Goal: Entertainment & Leisure: Consume media (video, audio)

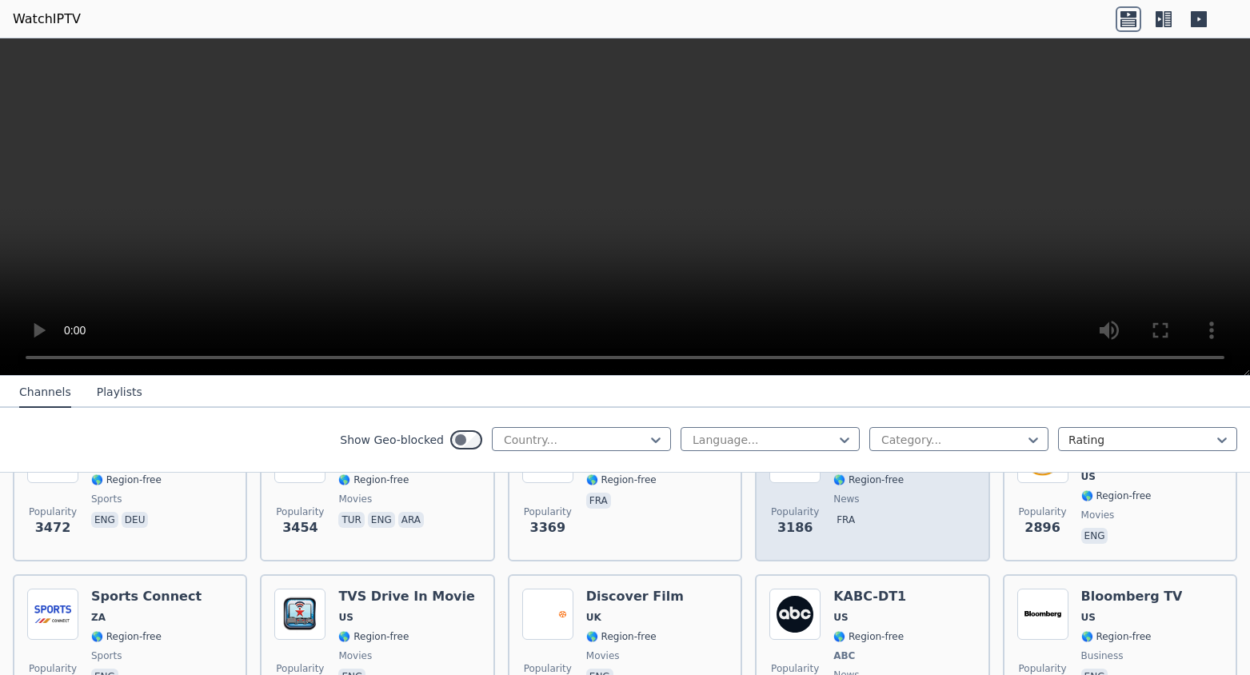
scroll to position [640, 0]
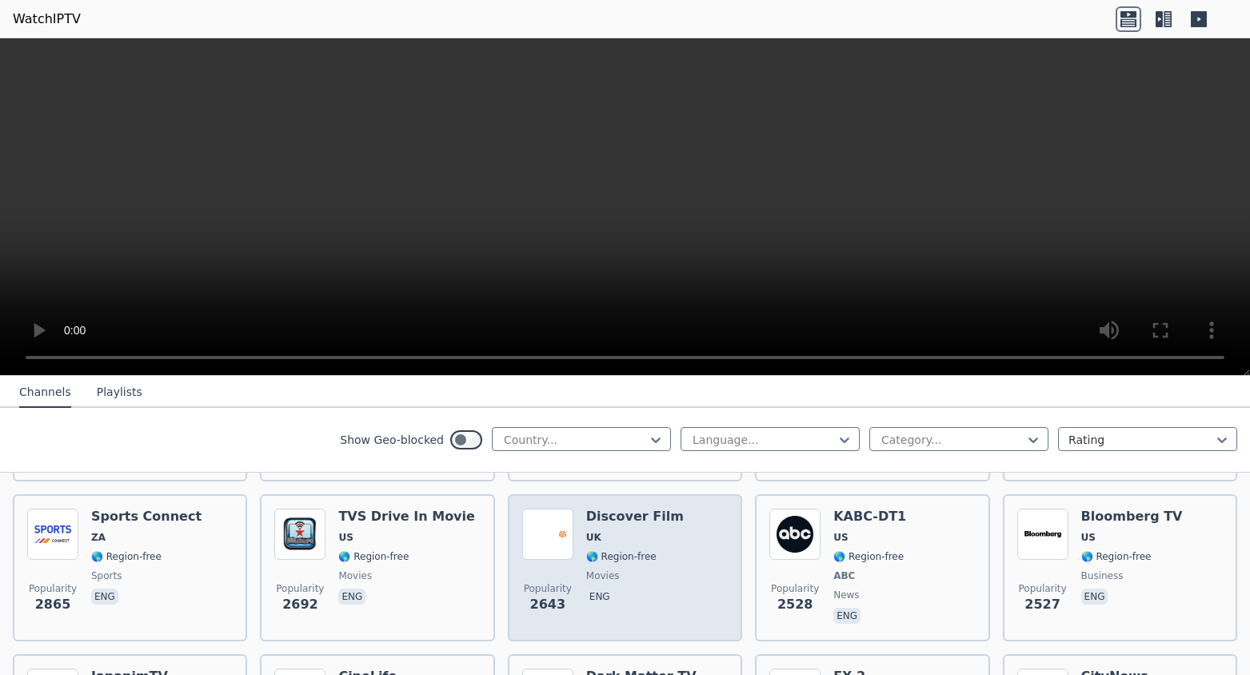
click at [646, 531] on span "UK" at bounding box center [635, 537] width 98 height 13
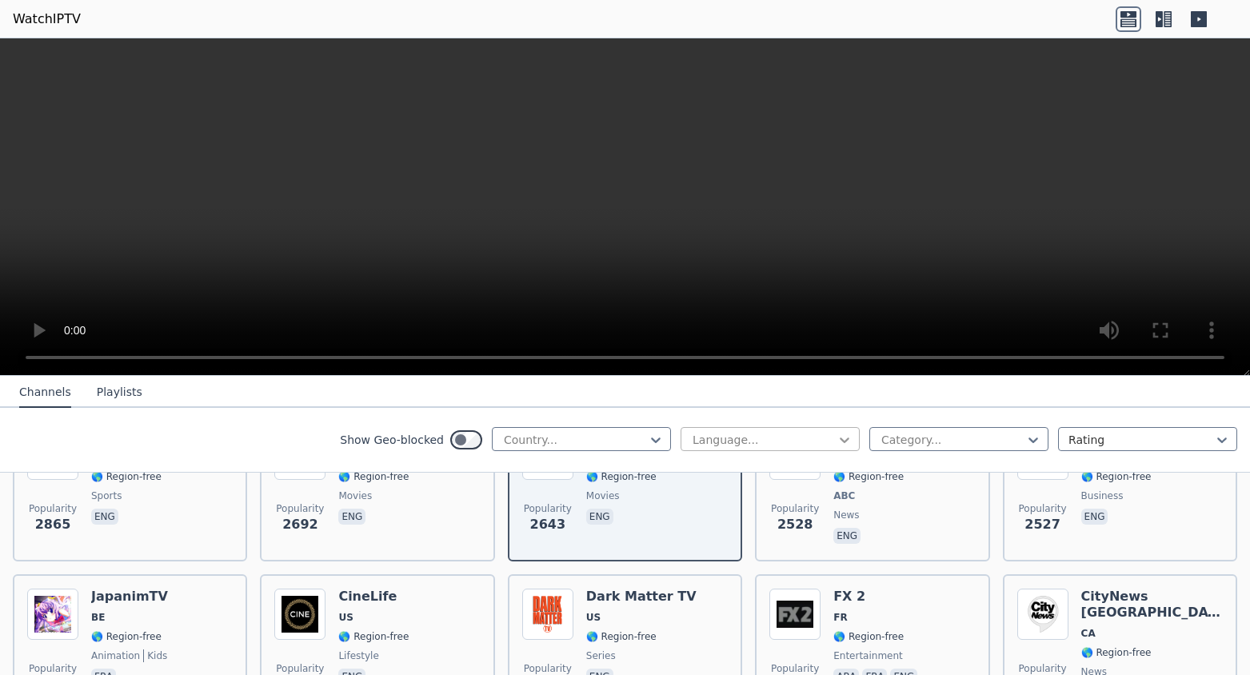
click at [837, 439] on icon at bounding box center [845, 440] width 16 height 16
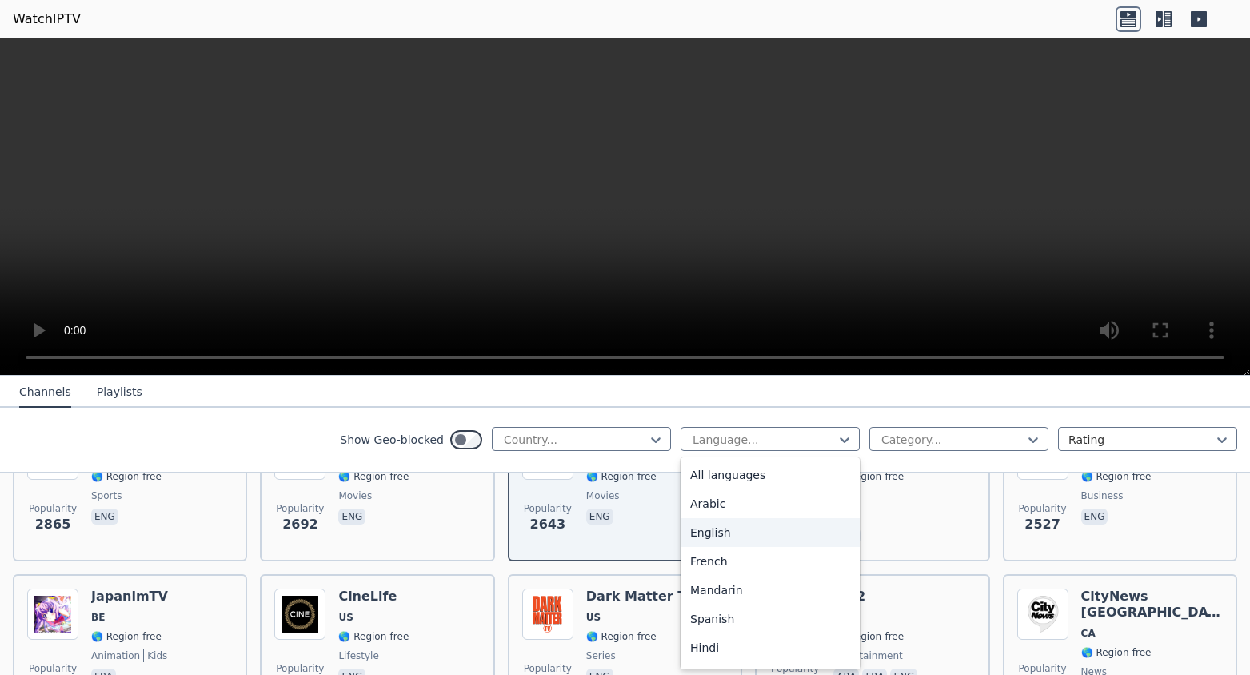
click at [706, 536] on div "English" at bounding box center [770, 532] width 179 height 29
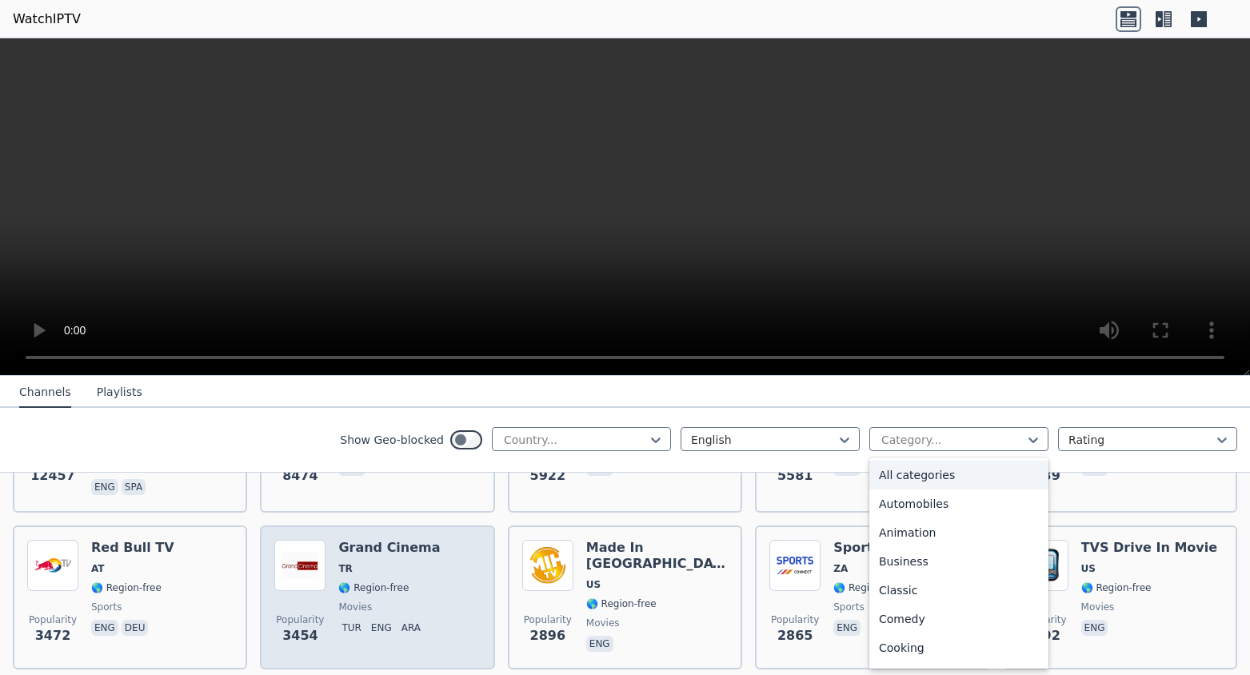
scroll to position [480, 0]
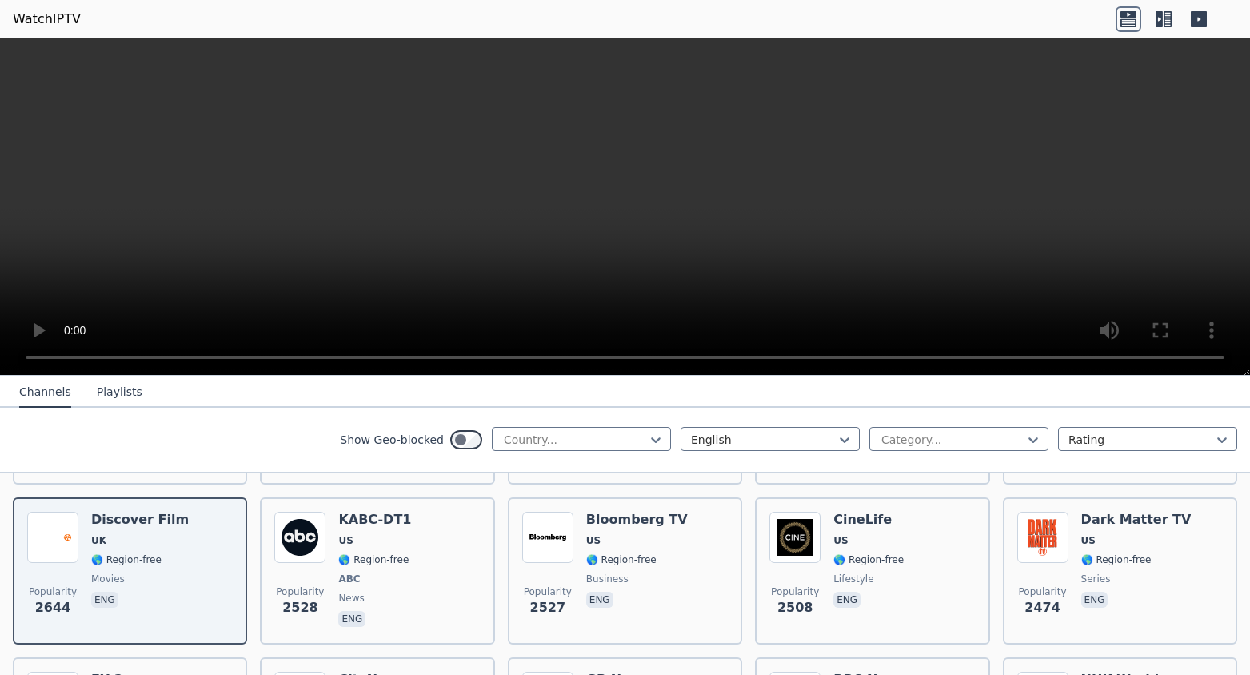
click at [1238, 538] on div "WatchIPTV - Free IPTV streams from across the world [DOMAIN_NAME] does not host…" at bounding box center [625, 525] width 1250 height 299
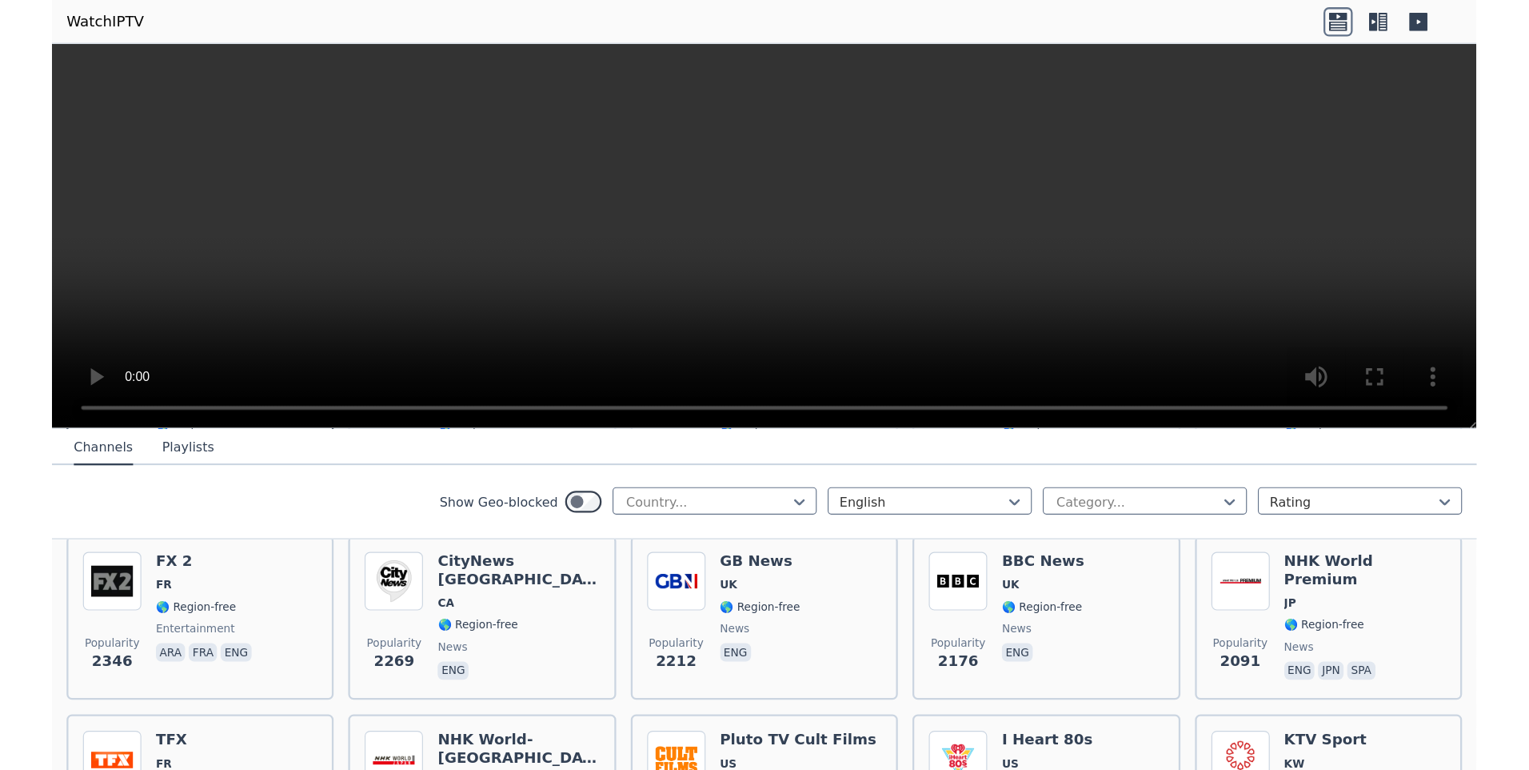
scroll to position [640, 0]
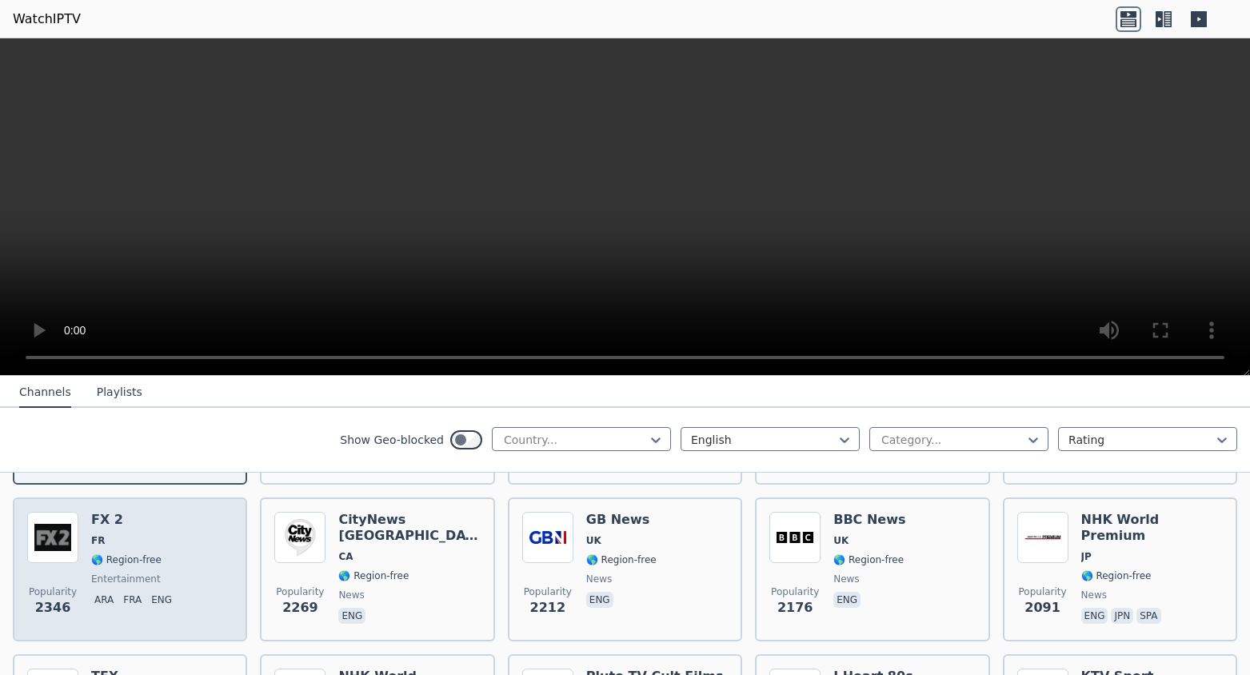
click at [160, 514] on h6 "FX 2" at bounding box center [134, 520] width 87 height 16
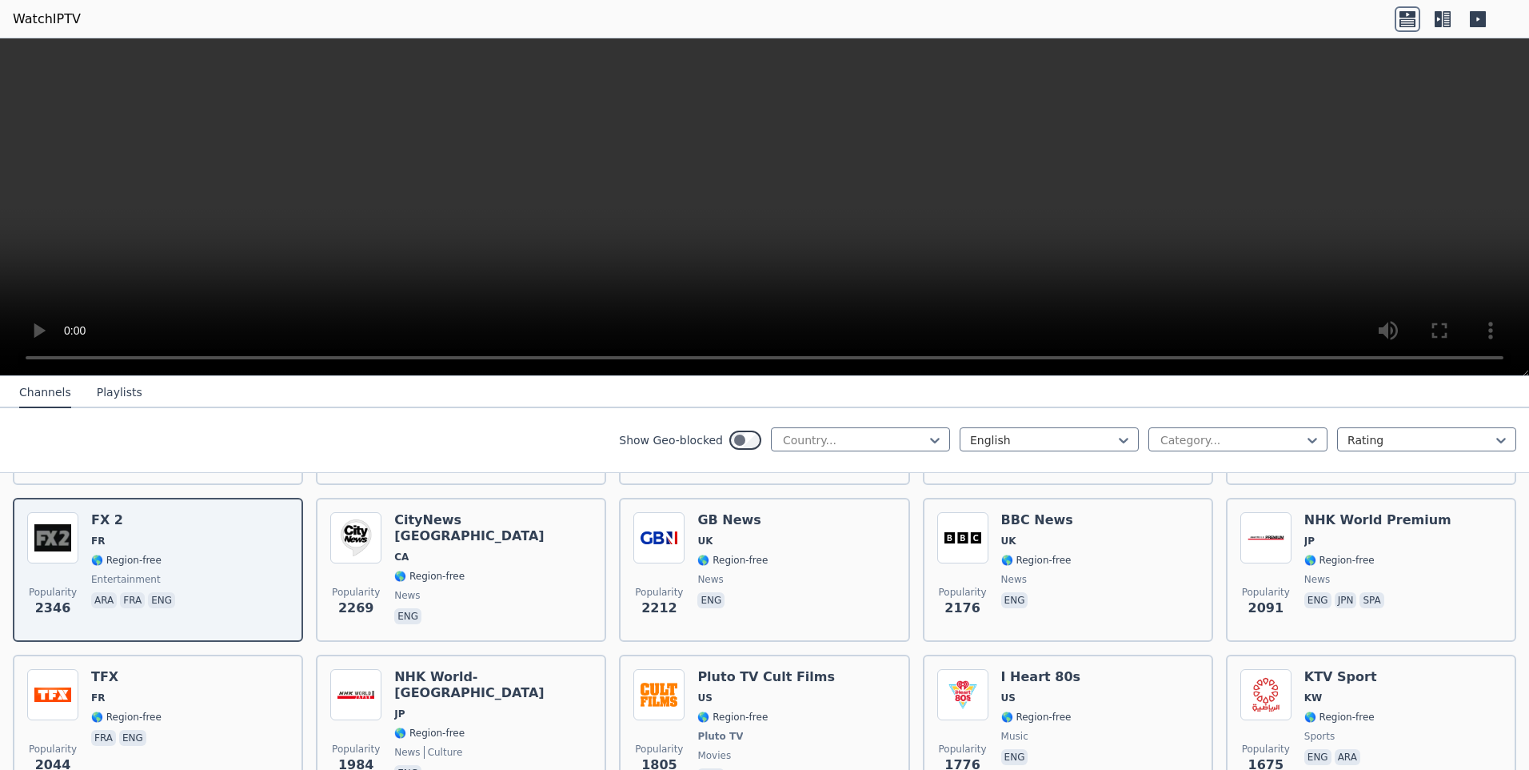
click at [234, 138] on video at bounding box center [764, 207] width 1529 height 338
click at [253, 144] on video at bounding box center [764, 207] width 1529 height 338
click at [466, 430] on div "Show Geo-blocked Country... English Category... Rating" at bounding box center [764, 440] width 1529 height 65
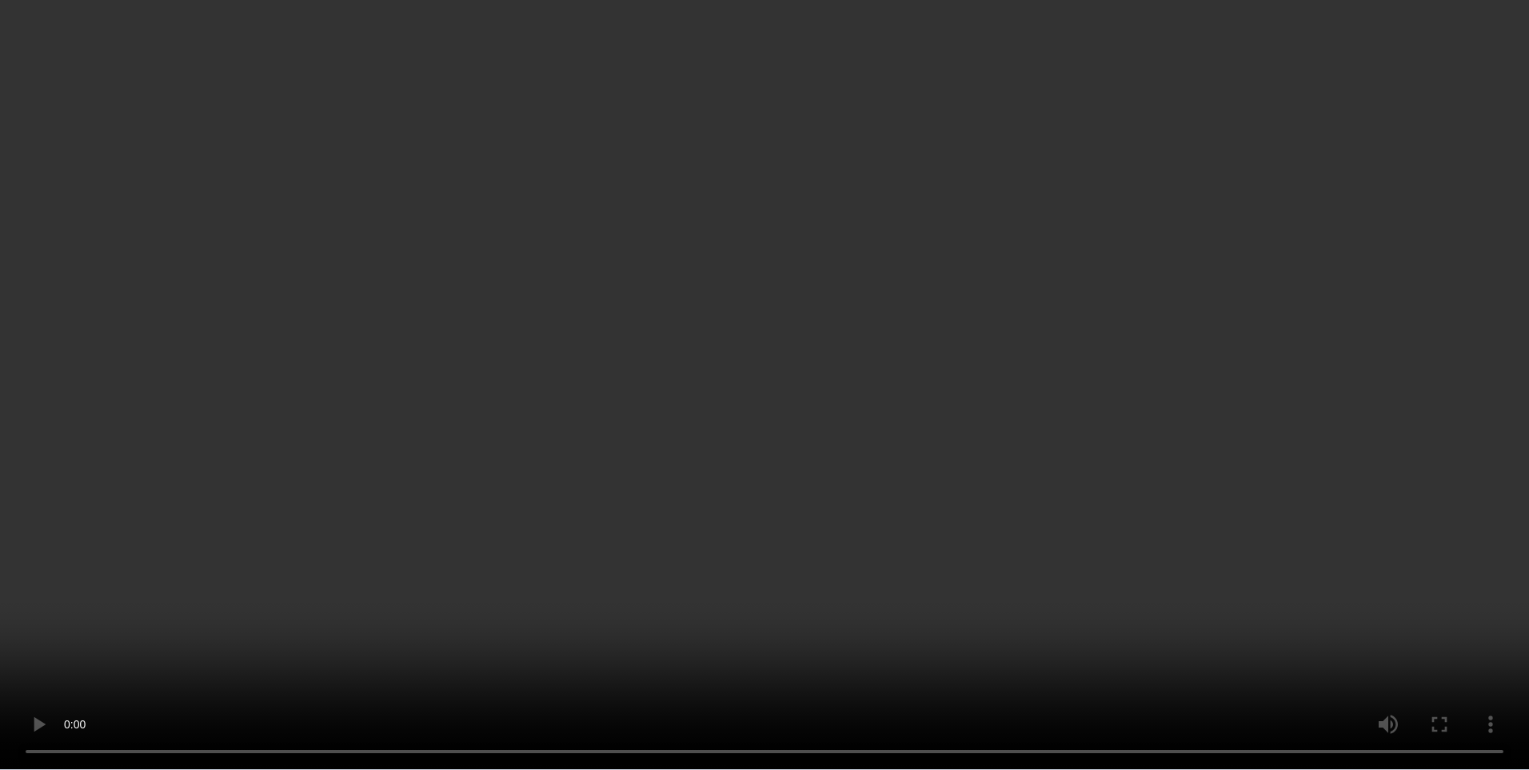
scroll to position [0, 0]
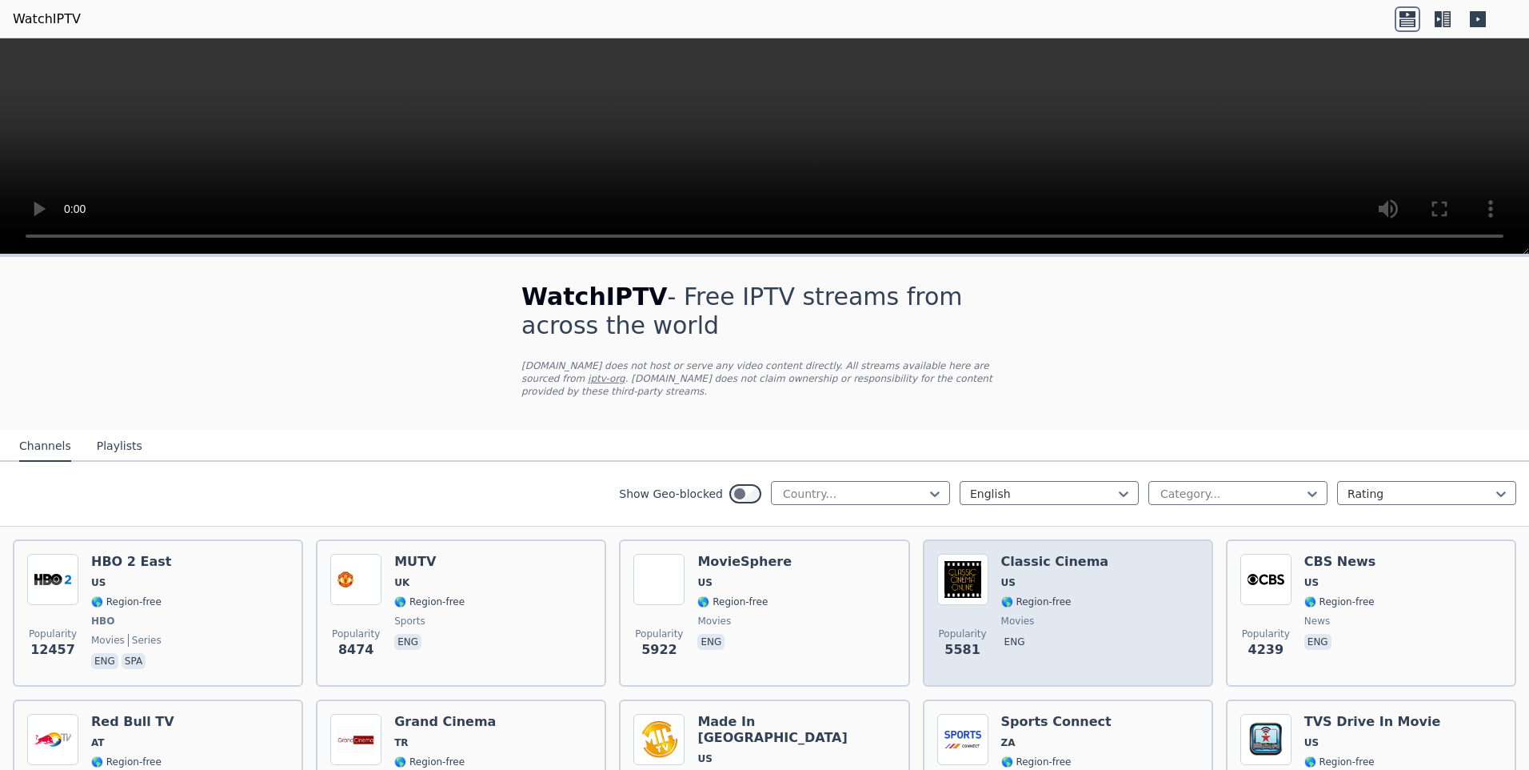
click at [1013, 595] on span "🌎 Region-free" at bounding box center [1036, 601] width 70 height 13
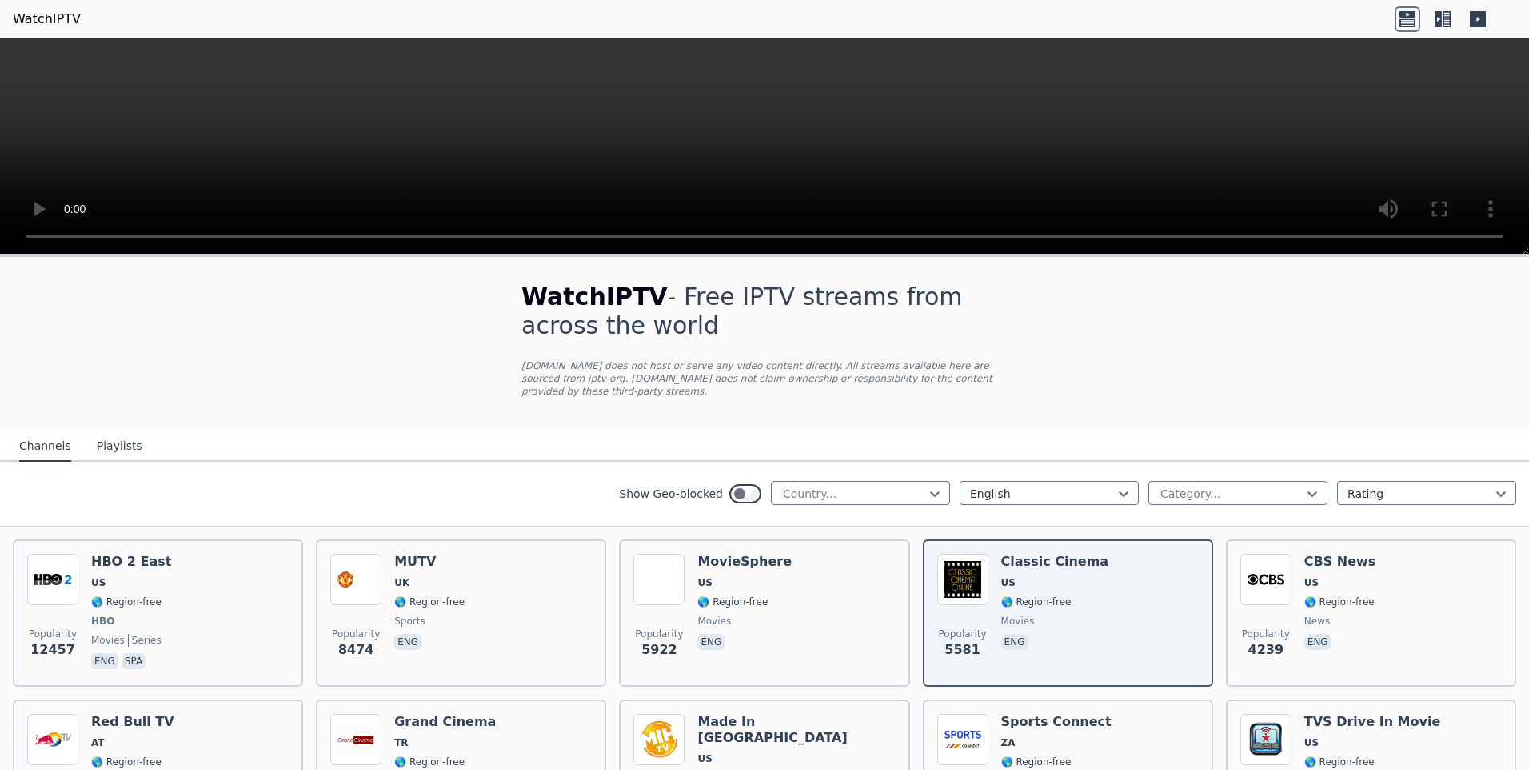
click at [100, 434] on button "Playlists" at bounding box center [120, 446] width 46 height 30
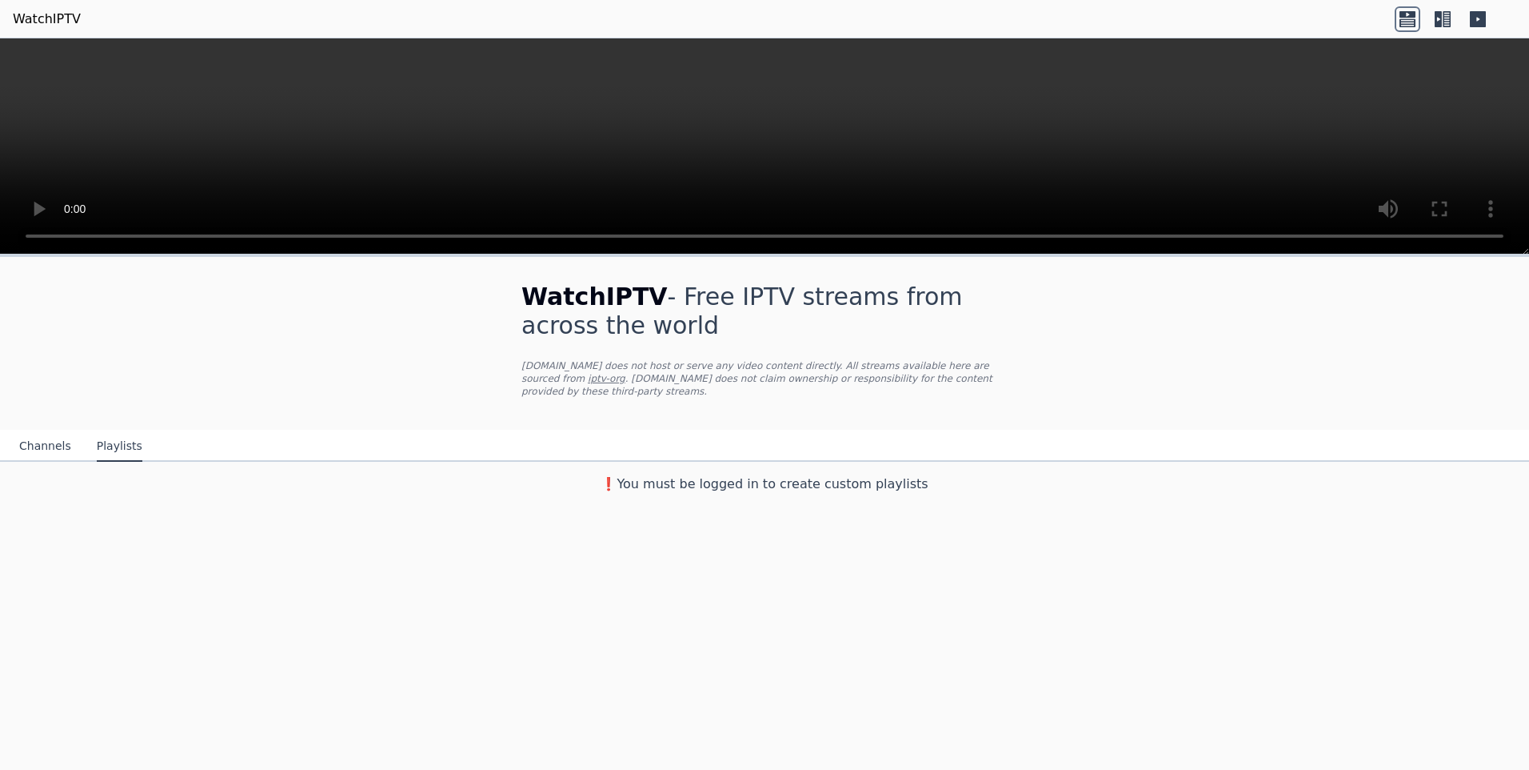
click at [49, 431] on button "Channels" at bounding box center [45, 446] width 52 height 30
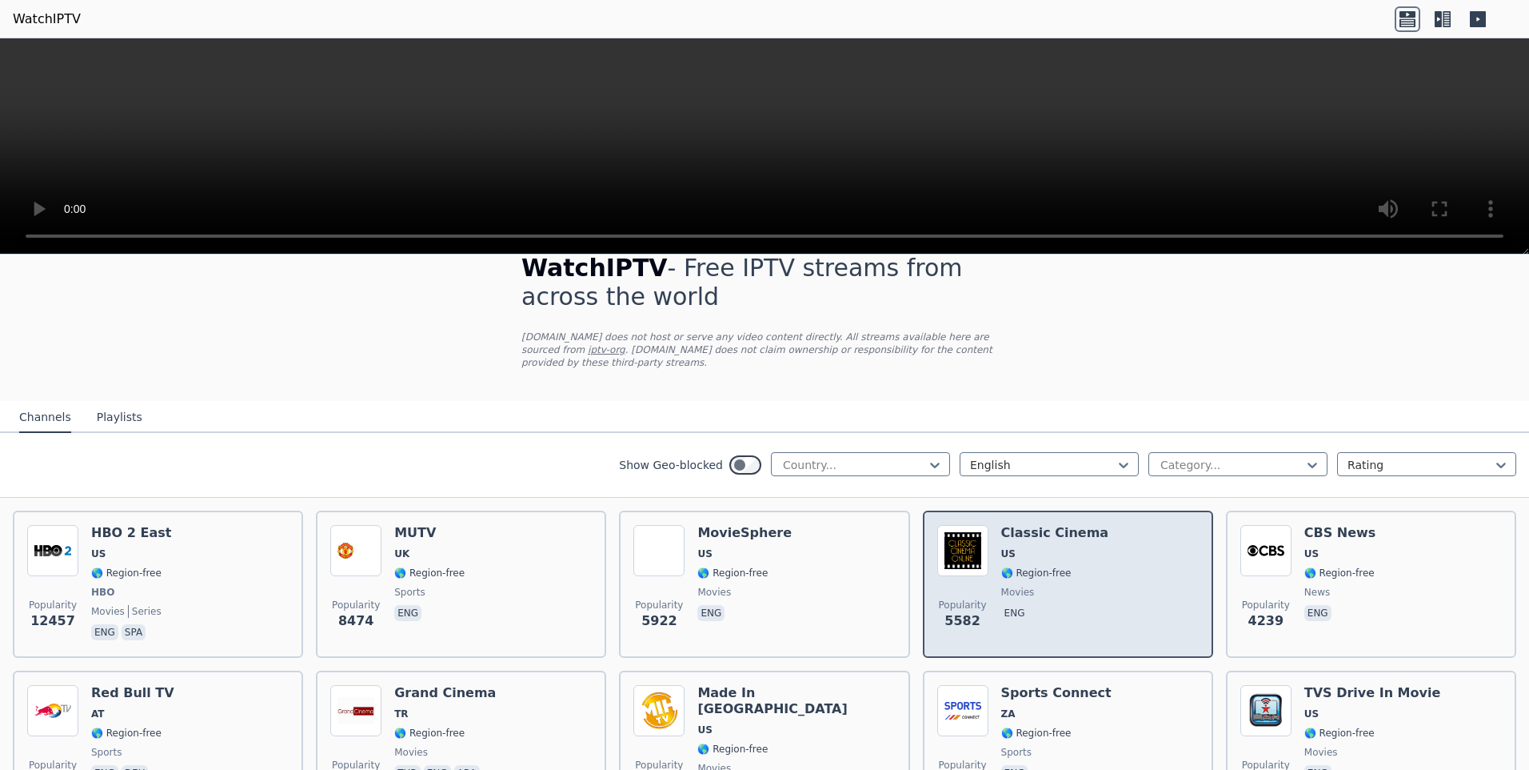
scroll to position [80, 0]
